Goal: Transaction & Acquisition: Purchase product/service

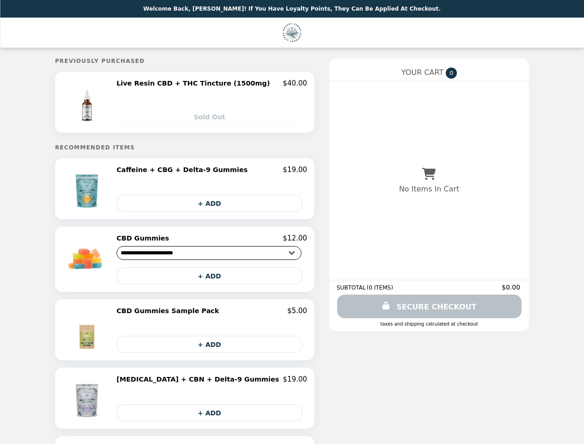
click at [111, 103] on img at bounding box center [88, 102] width 49 height 46
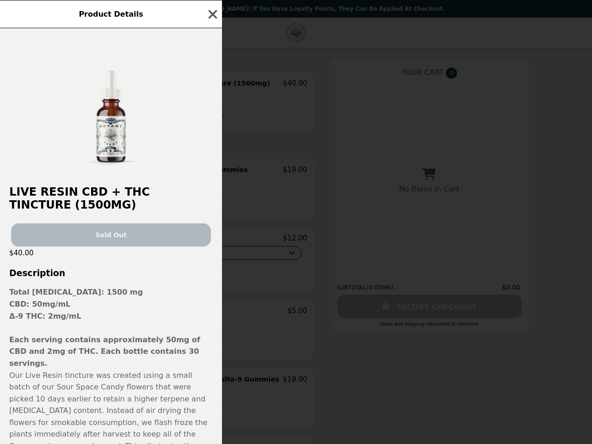
click at [212, 85] on div "Product Details Live Resin CBD + THC Tincture (1500mg) Sold Out $40.00 Descript…" at bounding box center [296, 222] width 592 height 444
click at [212, 117] on div at bounding box center [111, 102] width 222 height 148
click at [111, 191] on h2 "Live Resin CBD + THC Tincture (1500mg)" at bounding box center [111, 198] width 222 height 26
click at [212, 172] on div "Product Details Live Resin CBD + THC Tincture (1500mg) Sold Out $40.00 Descript…" at bounding box center [296, 222] width 592 height 444
click at [212, 205] on div "Product Details Live Resin CBD + THC Tincture (1500mg) Sold Out $40.00 Descript…" at bounding box center [296, 222] width 592 height 444
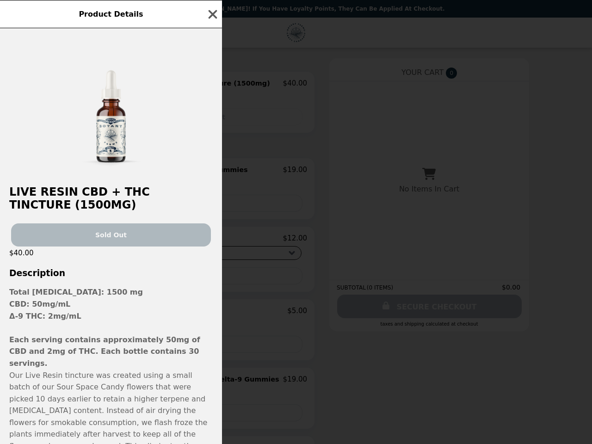
click at [111, 261] on div "Product Details Live Resin CBD + THC Tincture (1500mg) Sold Out $40.00 Descript…" at bounding box center [296, 222] width 592 height 444
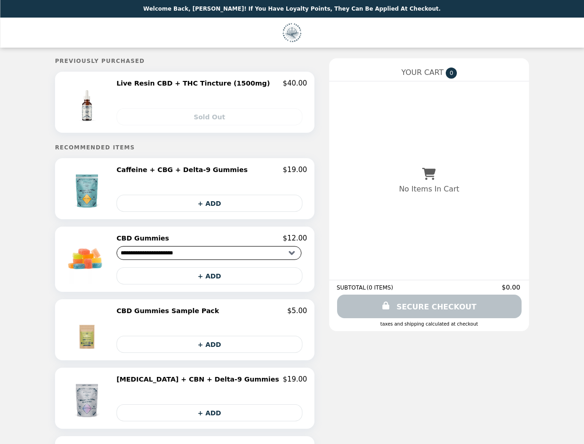
click at [212, 241] on div "CBD Gummies $12.00" at bounding box center [212, 238] width 191 height 8
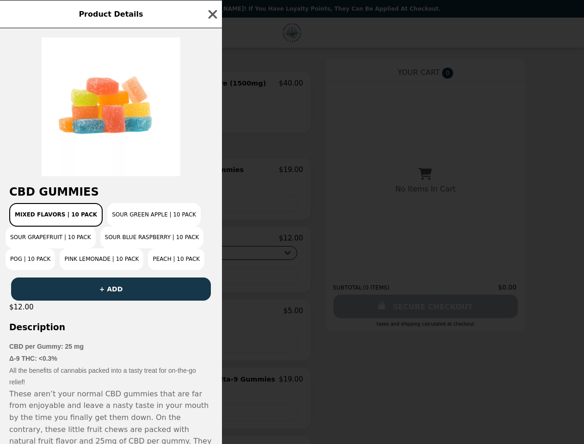
click at [212, 278] on div "Product Details CBD Gummies Mixed Flavors | 10 Pack Sour Green Apple | 10 Pack …" at bounding box center [292, 222] width 584 height 444
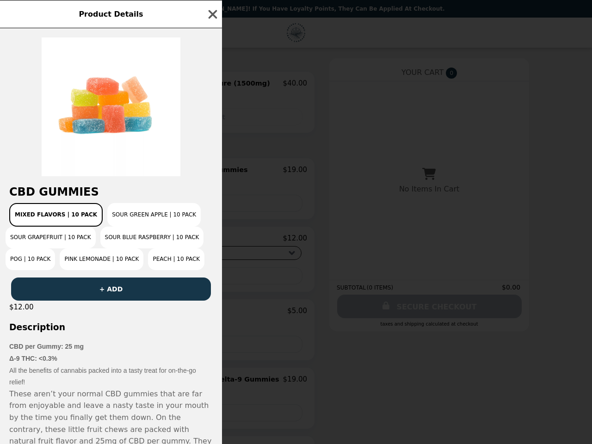
click at [111, 332] on h3 "Description" at bounding box center [111, 327] width 222 height 10
